Goal: Task Accomplishment & Management: Manage account settings

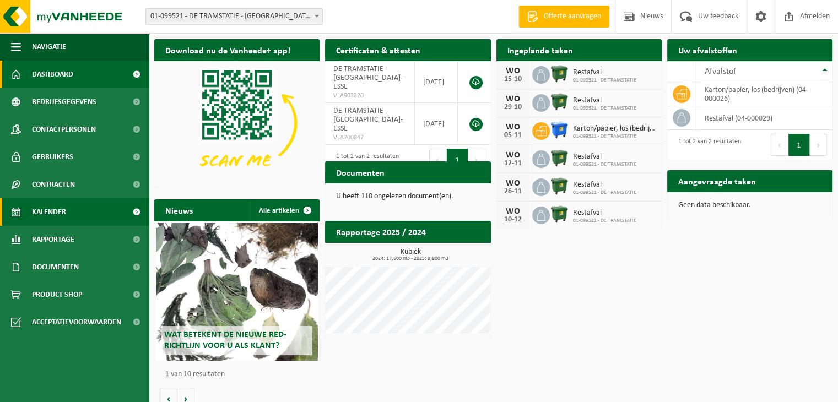
click at [45, 211] on span "Kalender" at bounding box center [49, 212] width 34 height 28
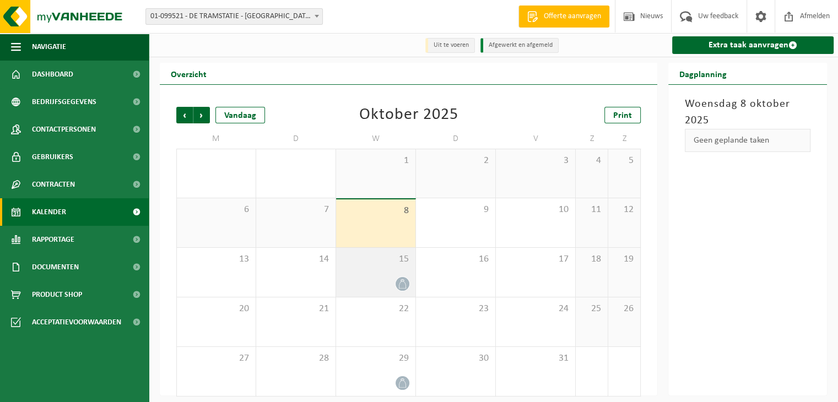
click at [392, 275] on div "15" at bounding box center [375, 272] width 79 height 49
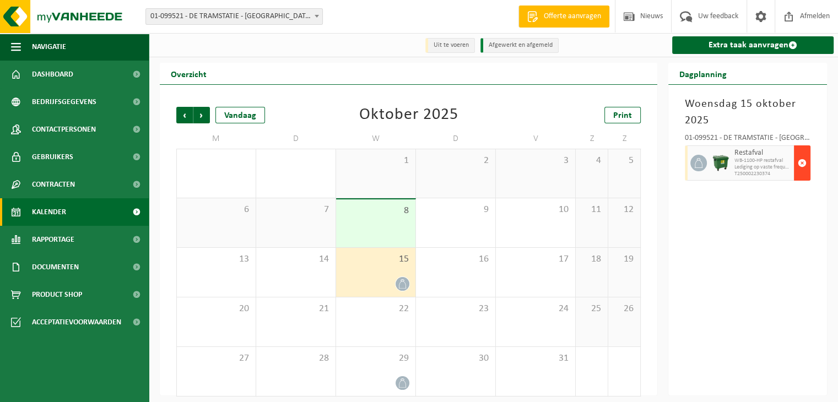
click at [802, 160] on span "button" at bounding box center [802, 163] width 9 height 22
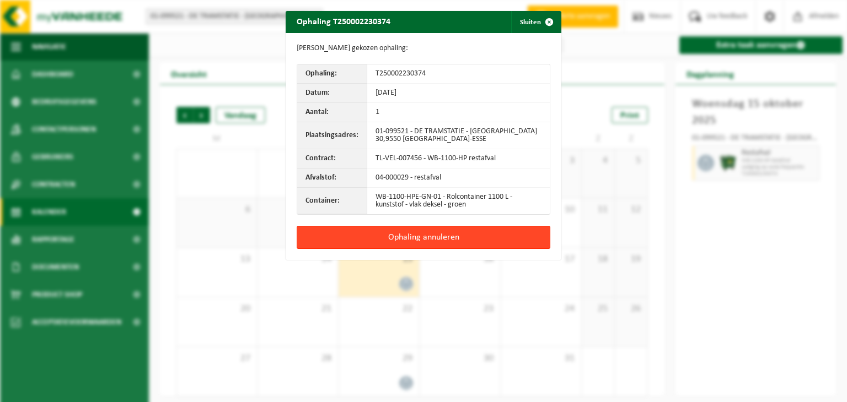
click at [417, 234] on button "Ophaling annuleren" at bounding box center [424, 237] width 254 height 23
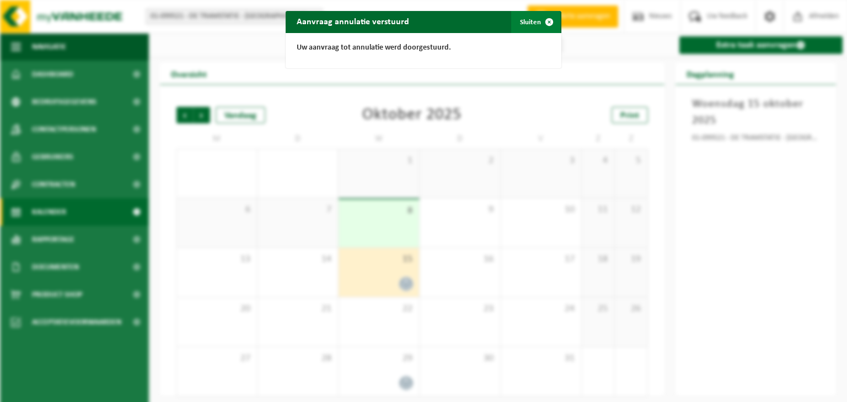
click at [545, 18] on span "button" at bounding box center [549, 22] width 22 height 22
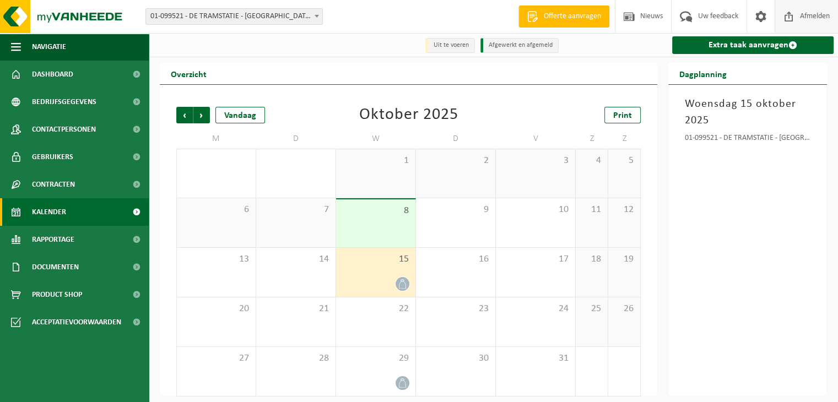
click at [811, 14] on span "Afmelden" at bounding box center [815, 16] width 35 height 33
